Goal: Task Accomplishment & Management: Complete application form

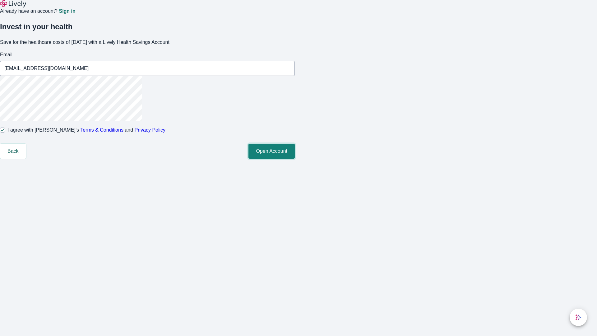
click at [295, 159] on button "Open Account" at bounding box center [272, 151] width 46 height 15
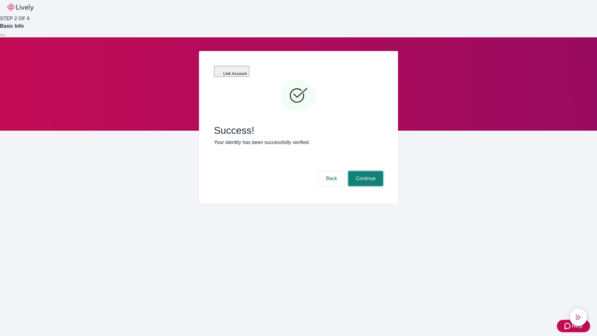
click at [365, 171] on button "Continue" at bounding box center [366, 178] width 35 height 15
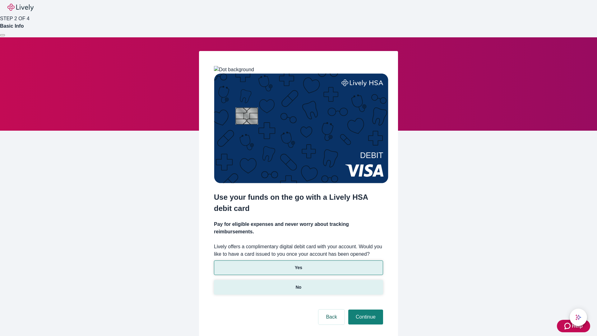
click at [298, 284] on p "No" at bounding box center [299, 287] width 6 height 7
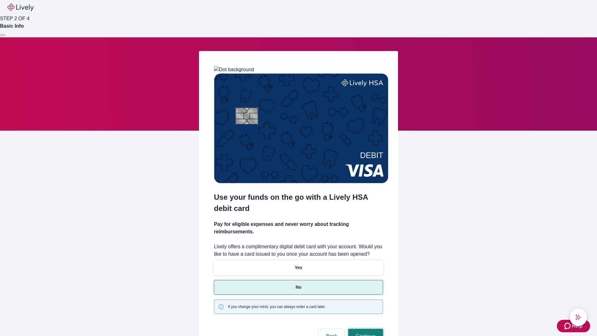
click at [365, 329] on button "Continue" at bounding box center [366, 336] width 35 height 15
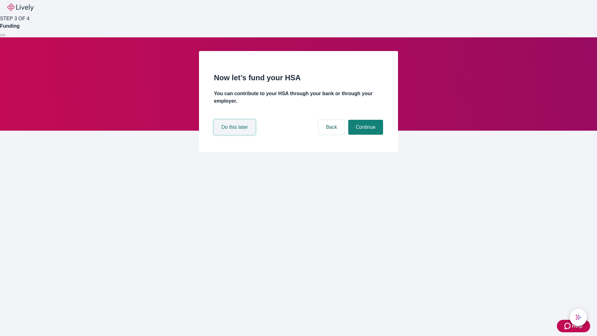
click at [236, 135] on button "Do this later" at bounding box center [234, 127] width 41 height 15
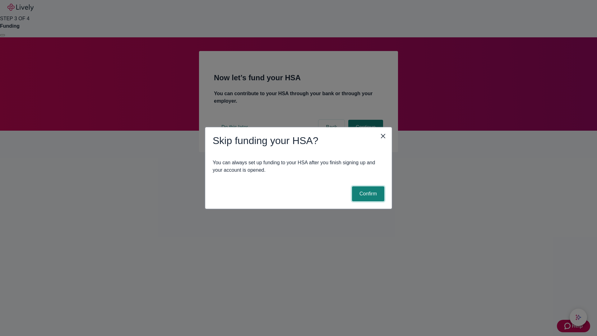
click at [367, 194] on button "Confirm" at bounding box center [368, 193] width 32 height 15
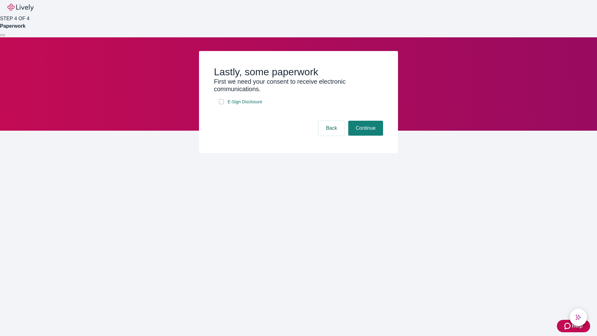
click at [222, 104] on input "E-Sign Disclosure" at bounding box center [221, 101] width 5 height 5
checkbox input "true"
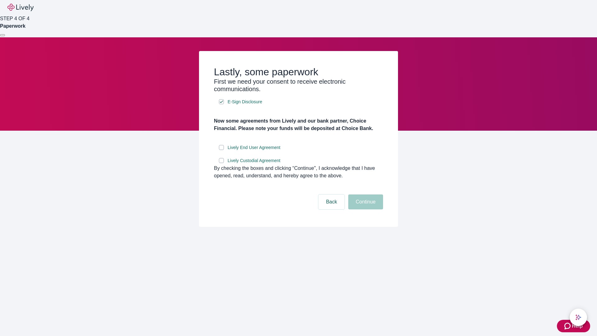
click at [222, 150] on input "Lively End User Agreement" at bounding box center [221, 147] width 5 height 5
checkbox input "true"
click at [222, 163] on input "Lively Custodial Agreement" at bounding box center [221, 160] width 5 height 5
checkbox input "true"
click at [365, 209] on button "Continue" at bounding box center [366, 201] width 35 height 15
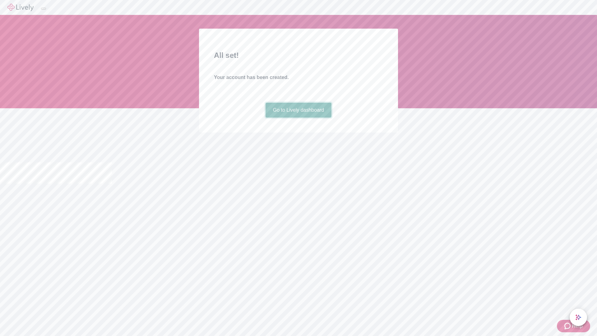
click at [298, 118] on link "Go to Lively dashboard" at bounding box center [299, 110] width 66 height 15
